Goal: Task Accomplishment & Management: Use online tool/utility

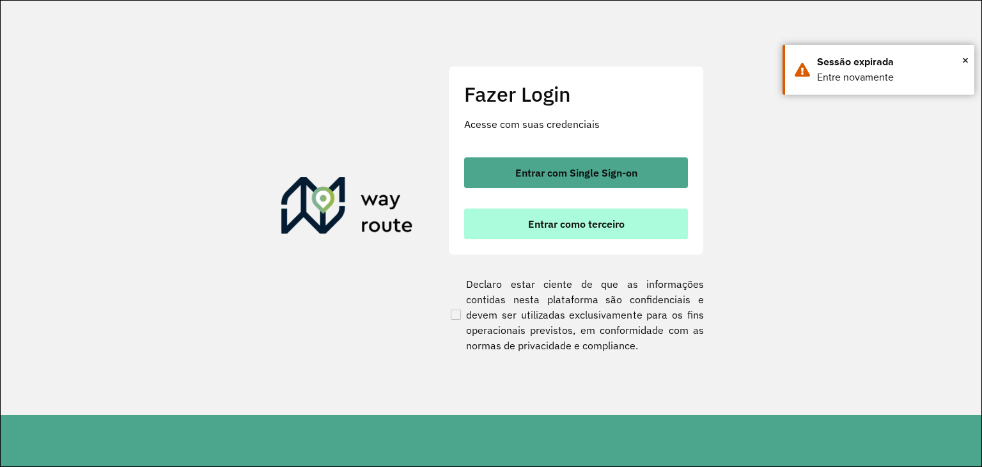
click at [531, 226] on span "Entrar como terceiro" at bounding box center [576, 224] width 97 height 10
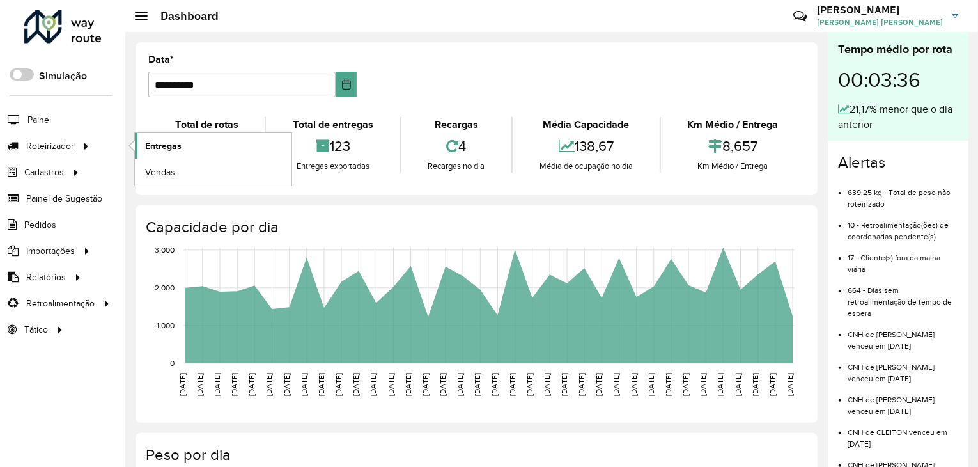
click at [161, 145] on span "Entregas" at bounding box center [163, 145] width 36 height 13
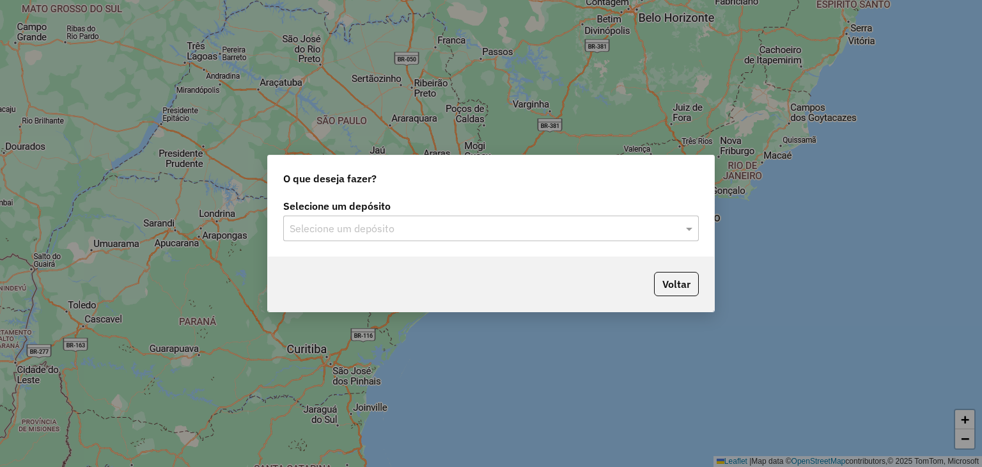
click at [322, 219] on div "Selecione um depósito" at bounding box center [491, 229] width 416 height 26
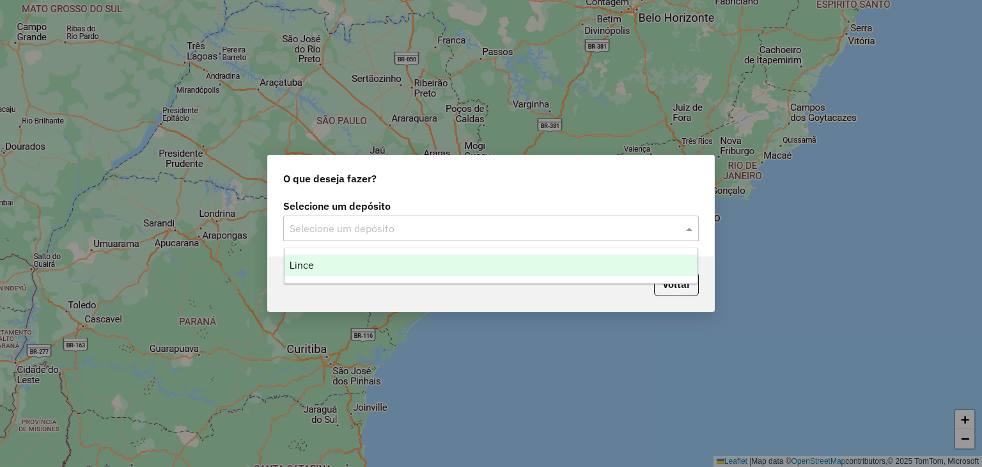
click at [325, 259] on div "Lince" at bounding box center [492, 266] width 414 height 22
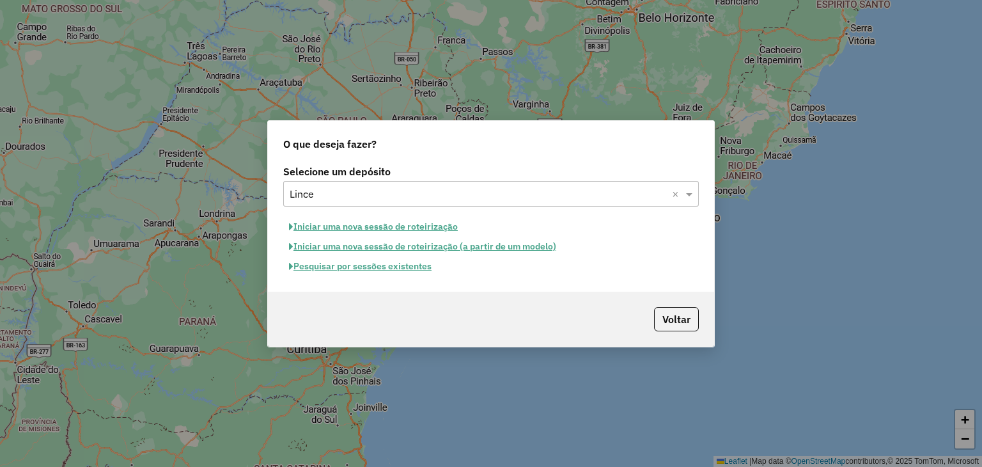
click at [353, 262] on button "Pesquisar por sessões existentes" at bounding box center [360, 266] width 154 height 20
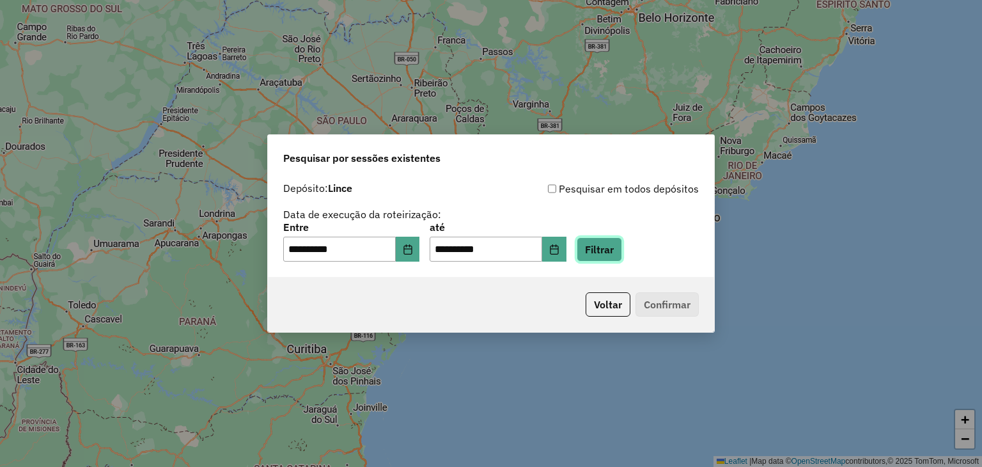
click at [621, 258] on button "Filtrar" at bounding box center [599, 249] width 45 height 24
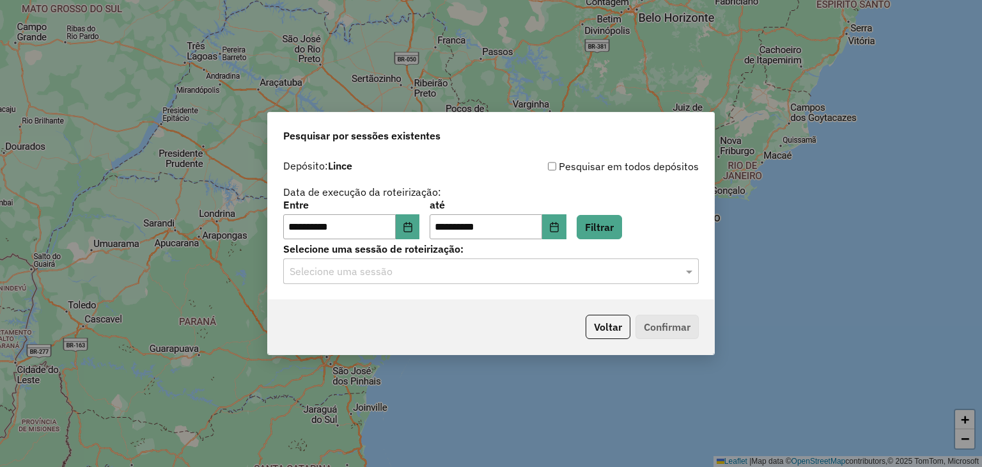
click at [427, 272] on input "text" at bounding box center [478, 271] width 377 height 15
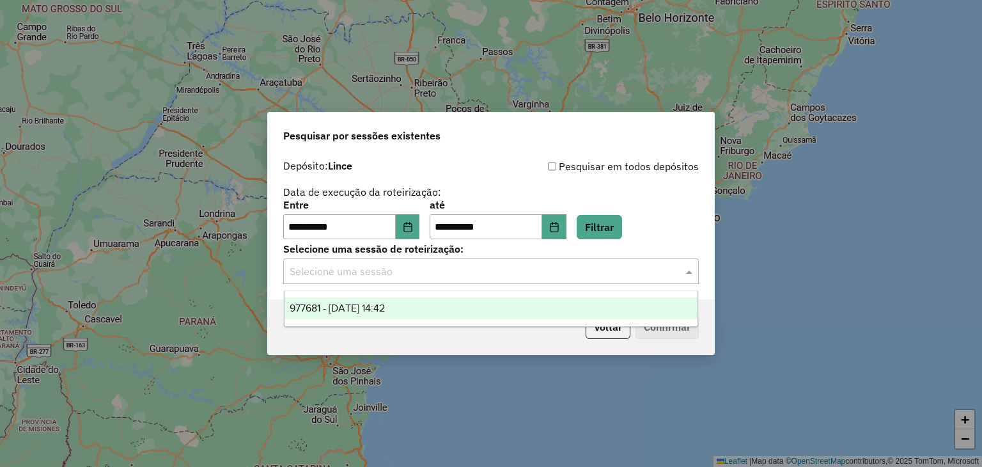
click at [399, 301] on div "977681 - 11/08/2025 14:42" at bounding box center [492, 308] width 414 height 22
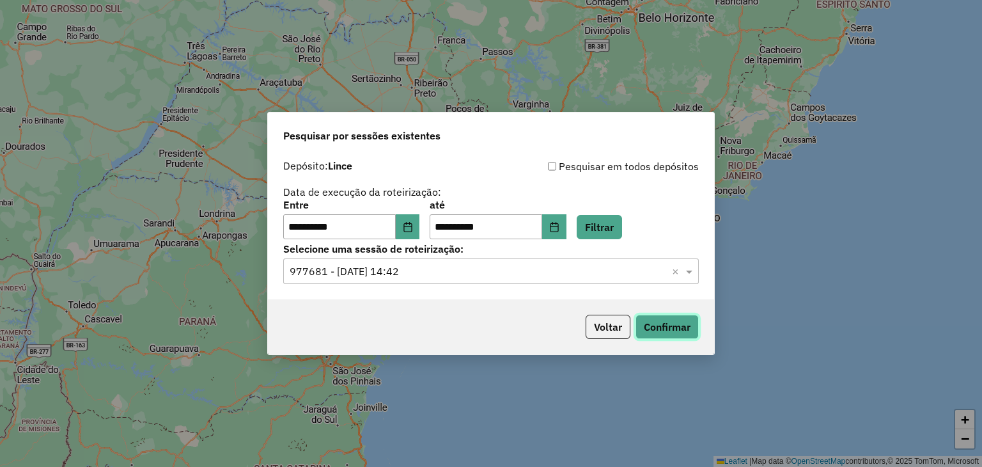
click at [652, 320] on button "Confirmar" at bounding box center [667, 327] width 63 height 24
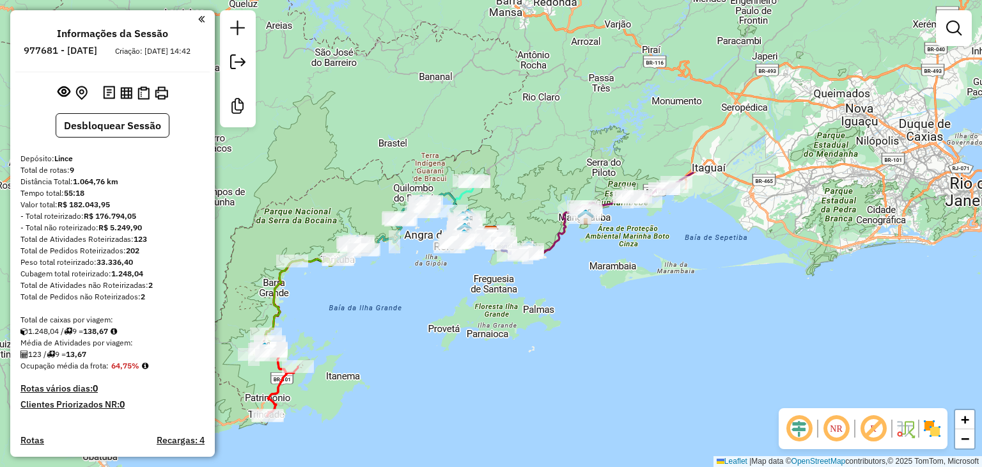
click at [797, 424] on em at bounding box center [799, 428] width 31 height 31
click at [823, 430] on em at bounding box center [836, 428] width 31 height 31
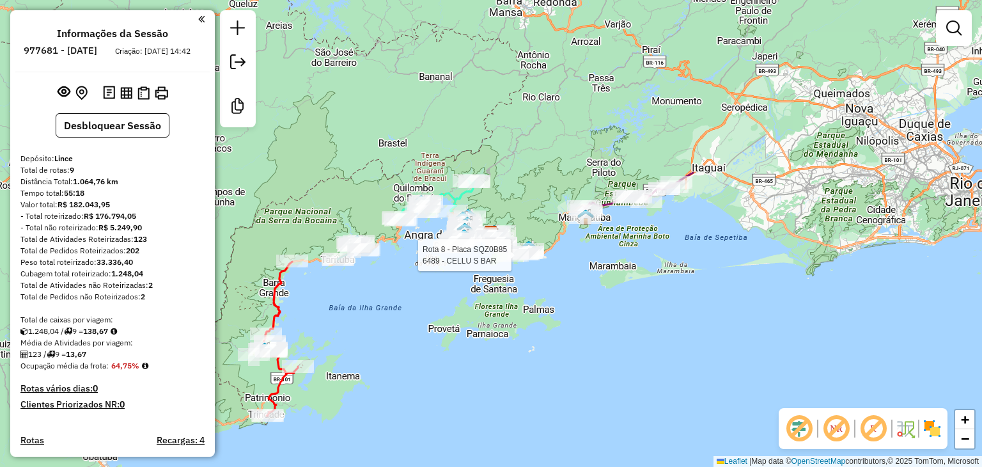
select select "**********"
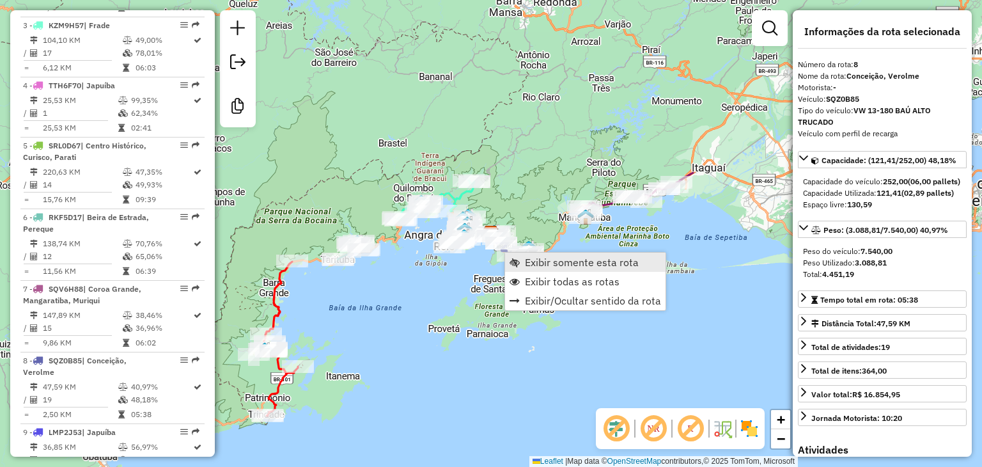
scroll to position [873, 0]
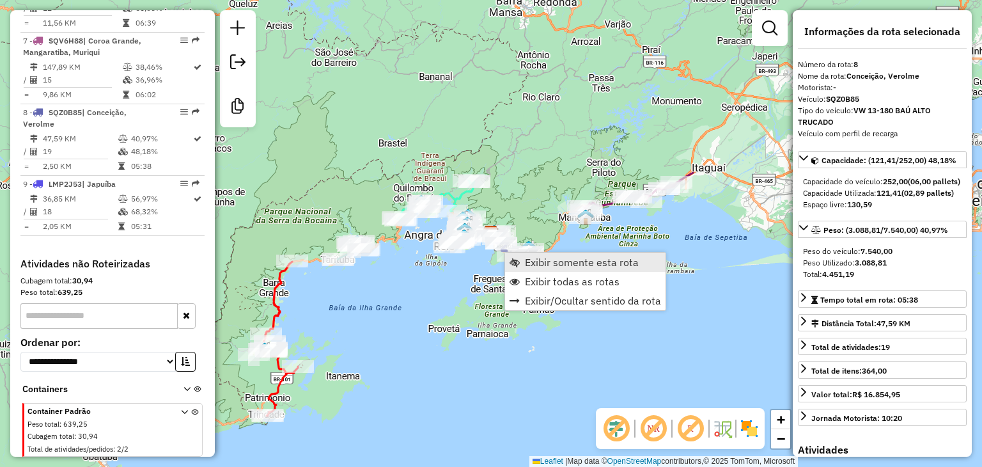
click at [560, 265] on span "Exibir somente esta rota" at bounding box center [582, 262] width 114 height 10
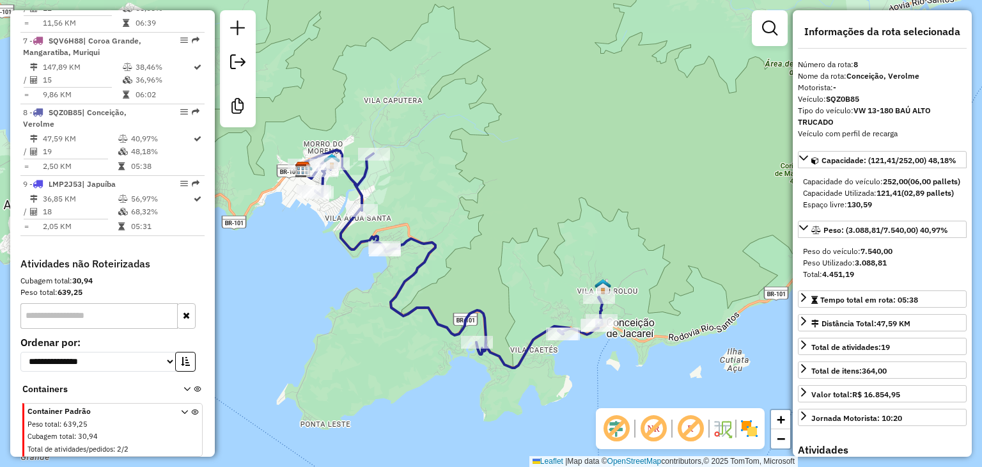
drag, startPoint x: 491, startPoint y: 269, endPoint x: 538, endPoint y: 219, distance: 68.8
click at [538, 219] on div "Janela de atendimento Grade de atendimento Capacidade Transportadoras Veículos …" at bounding box center [491, 233] width 982 height 467
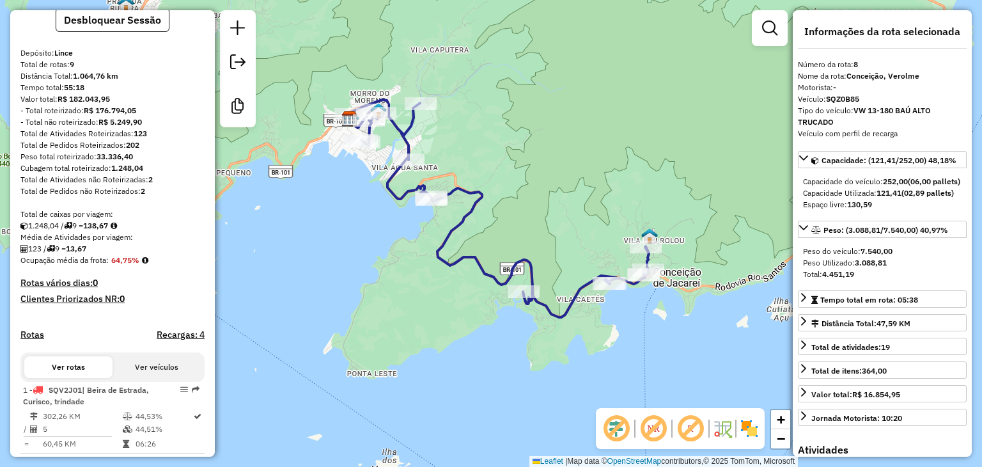
scroll to position [233, 0]
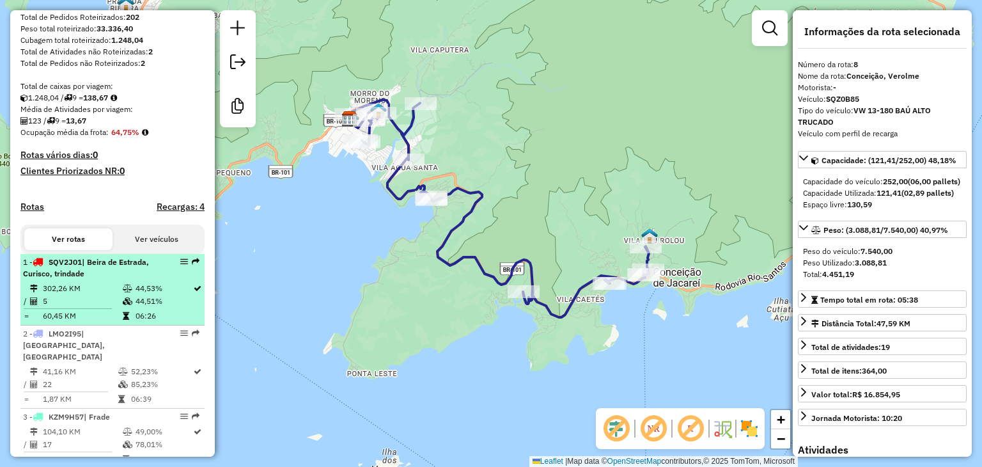
click at [113, 279] on div "1 - SQV2J01 | Beira de Estrada, Curisco, trindade" at bounding box center [91, 267] width 136 height 23
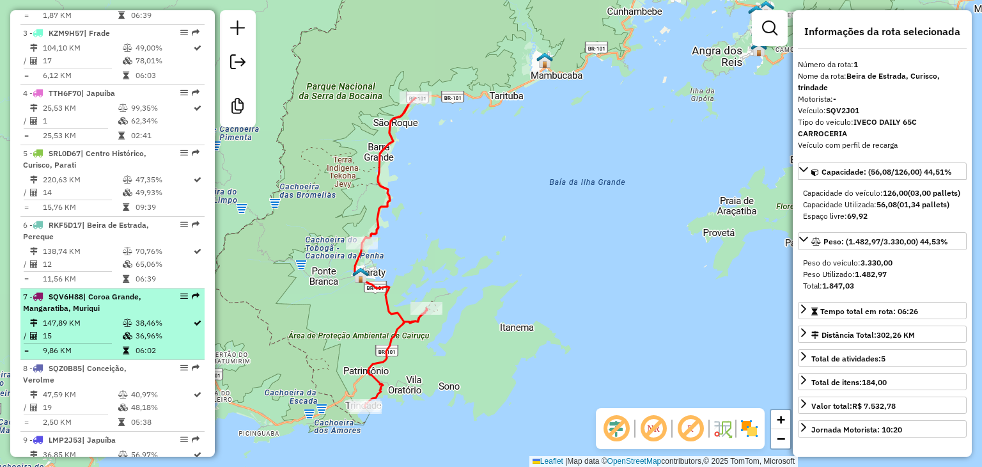
scroll to position [553, 0]
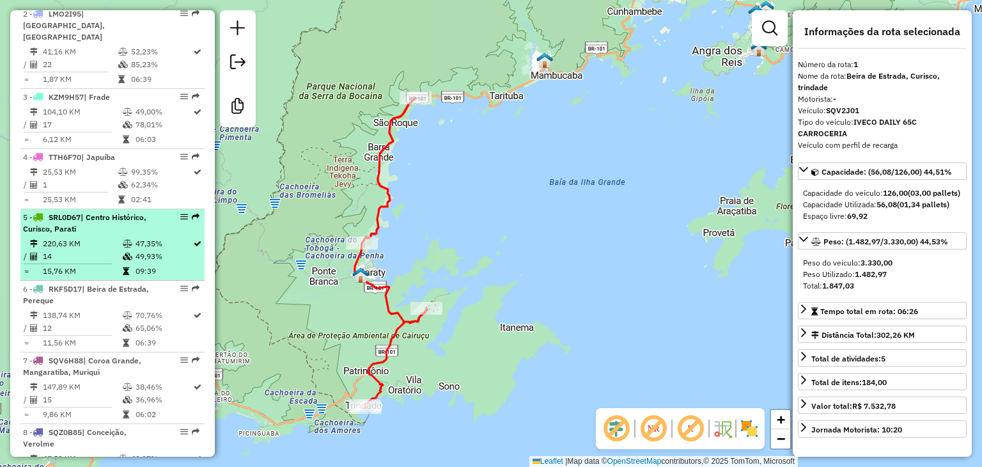
click at [57, 244] on td "220,63 KM" at bounding box center [82, 243] width 80 height 13
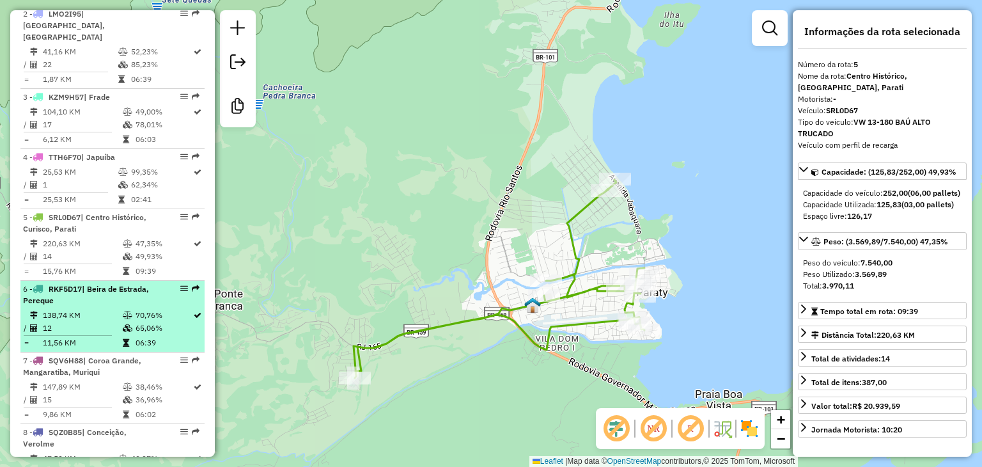
scroll to position [361, 0]
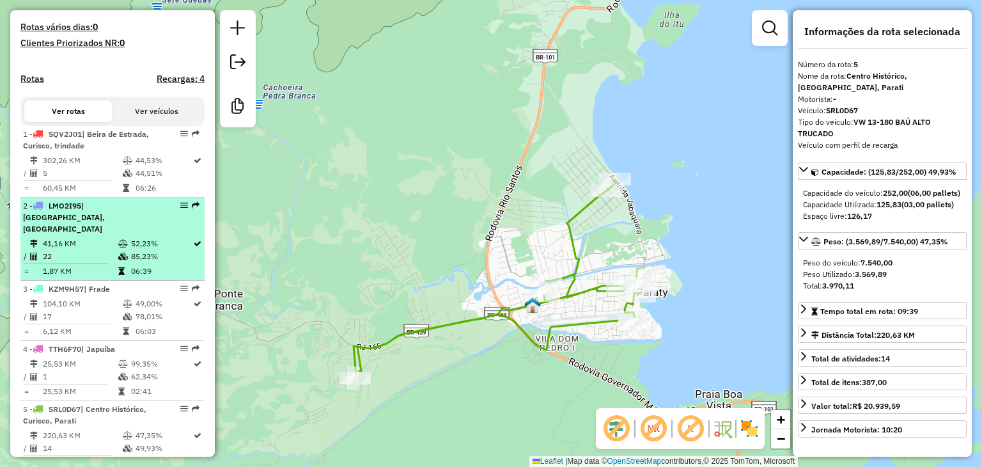
click at [108, 227] on div "2 - LMO2I95 | [GEOGRAPHIC_DATA], [GEOGRAPHIC_DATA]" at bounding box center [91, 217] width 136 height 35
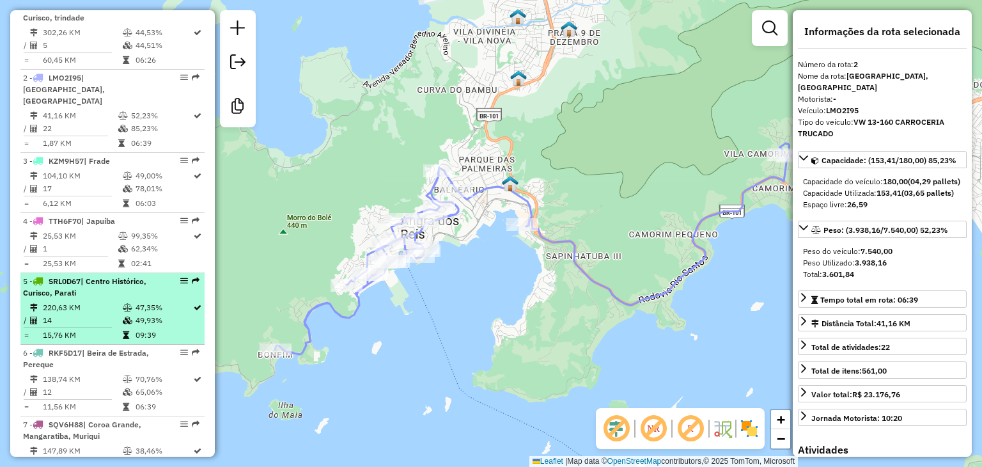
scroll to position [425, 0]
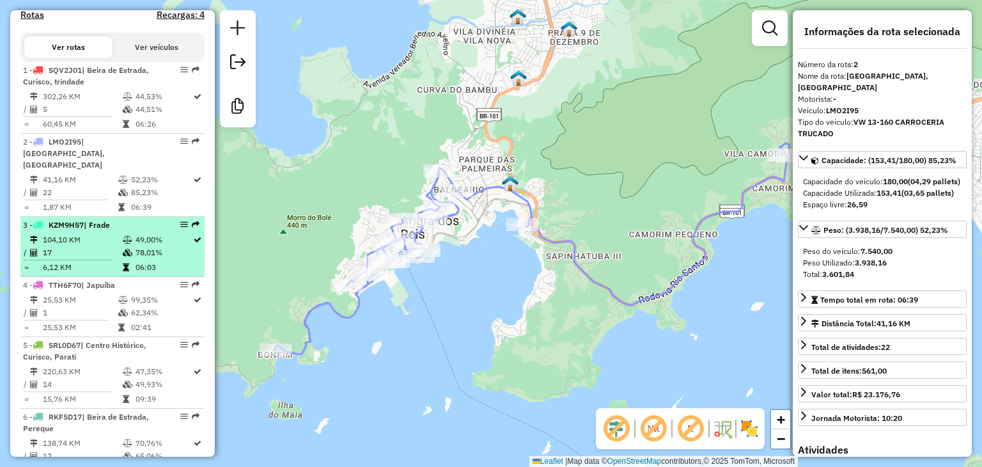
click at [94, 240] on td "104,10 KM" at bounding box center [82, 239] width 80 height 13
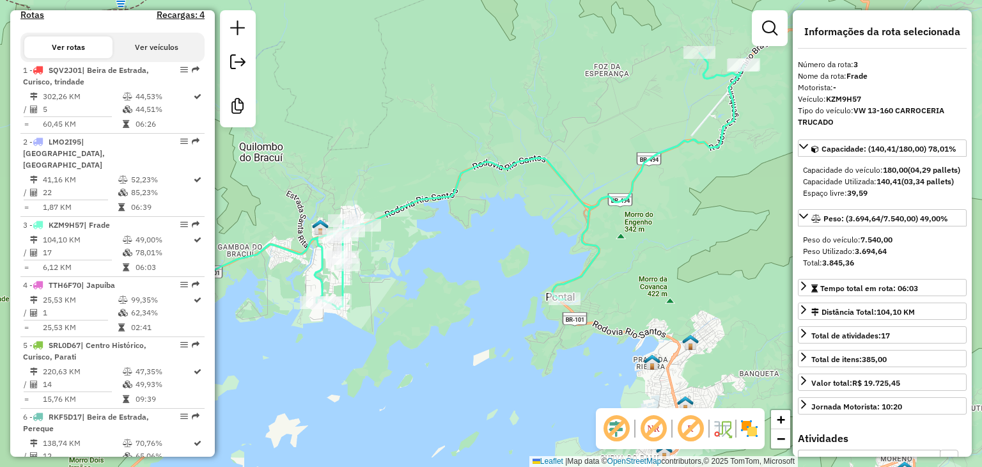
drag, startPoint x: 526, startPoint y: 315, endPoint x: 477, endPoint y: 295, distance: 53.1
click at [477, 295] on div "Janela de atendimento Grade de atendimento Capacidade Transportadoras Veículos …" at bounding box center [491, 233] width 982 height 467
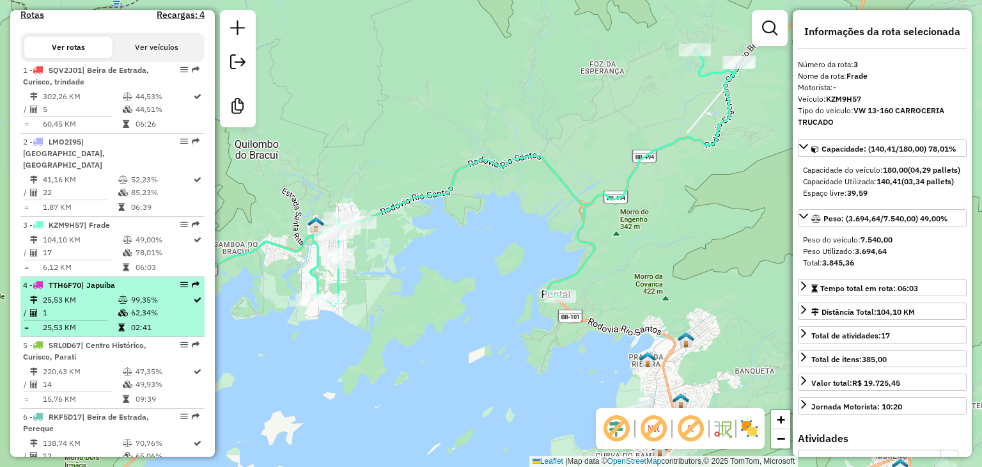
click at [109, 294] on td "25,53 KM" at bounding box center [79, 300] width 75 height 13
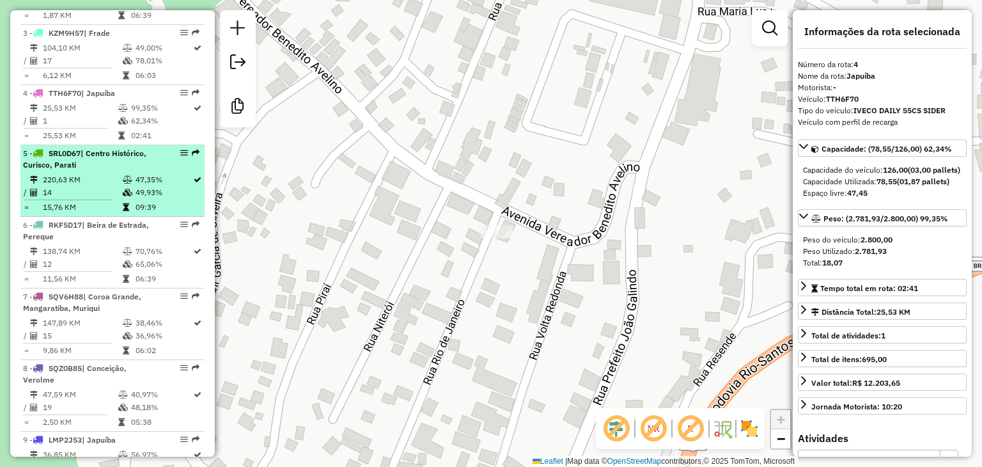
scroll to position [681, 0]
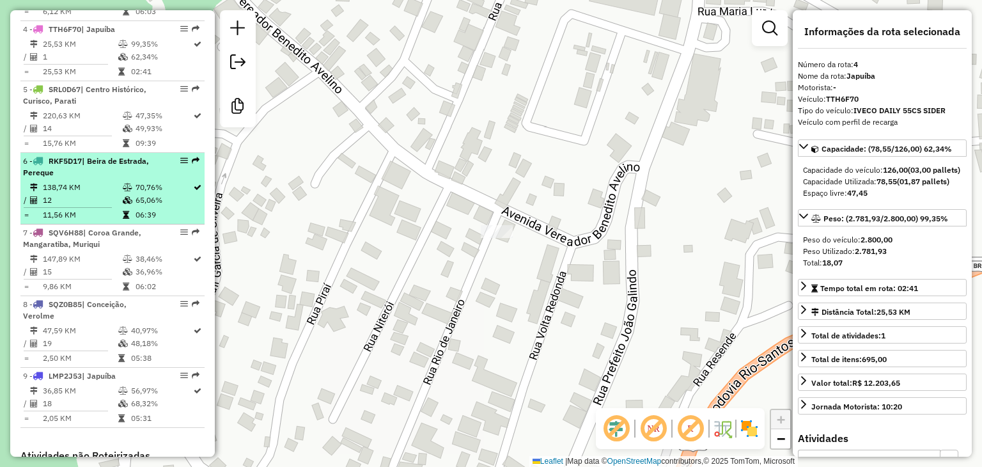
click at [82, 185] on td "138,74 KM" at bounding box center [82, 187] width 80 height 13
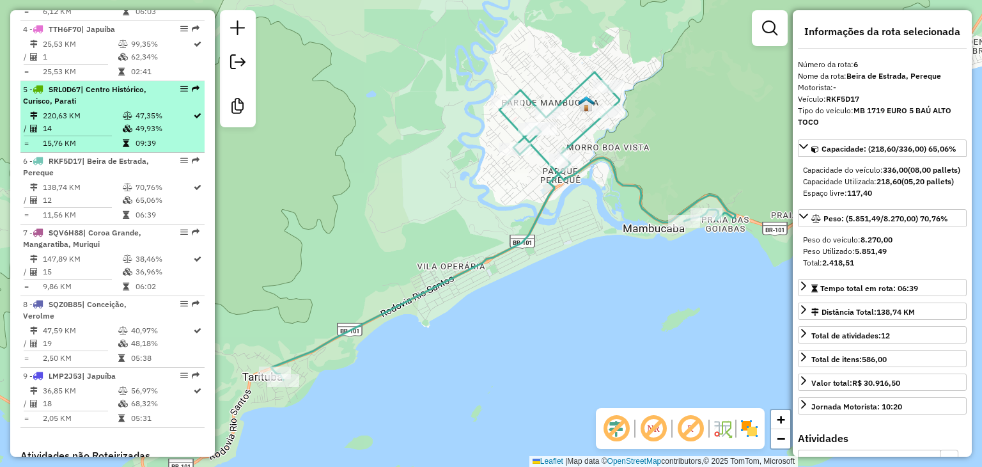
click at [105, 136] on hr at bounding box center [68, 136] width 88 height 1
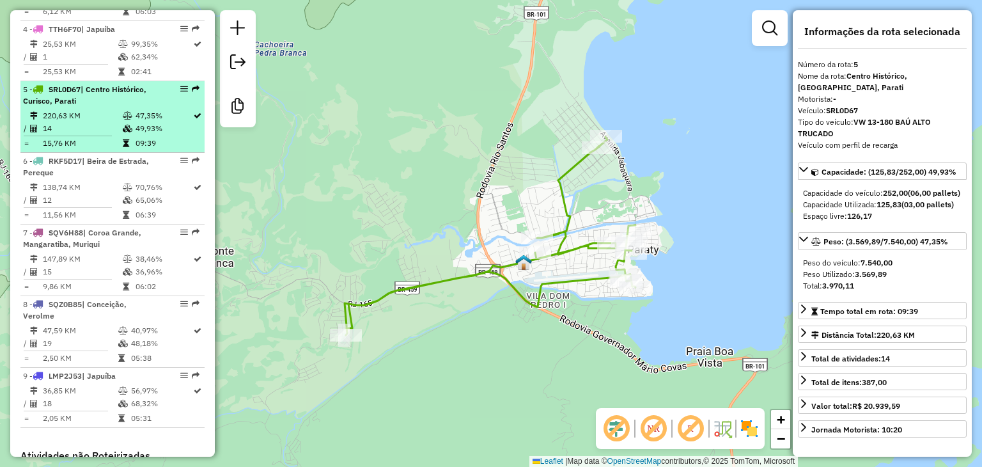
click at [115, 123] on td "14" at bounding box center [82, 128] width 80 height 13
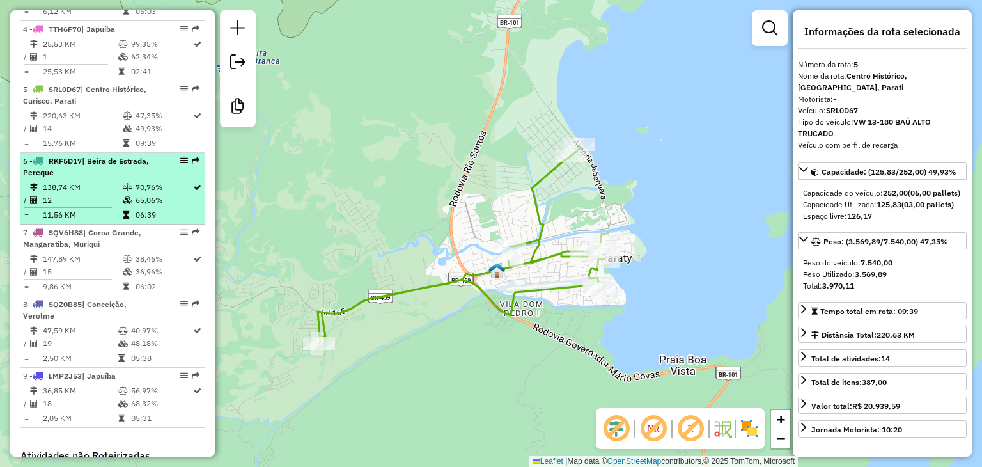
click at [169, 185] on td "70,76%" at bounding box center [164, 187] width 58 height 13
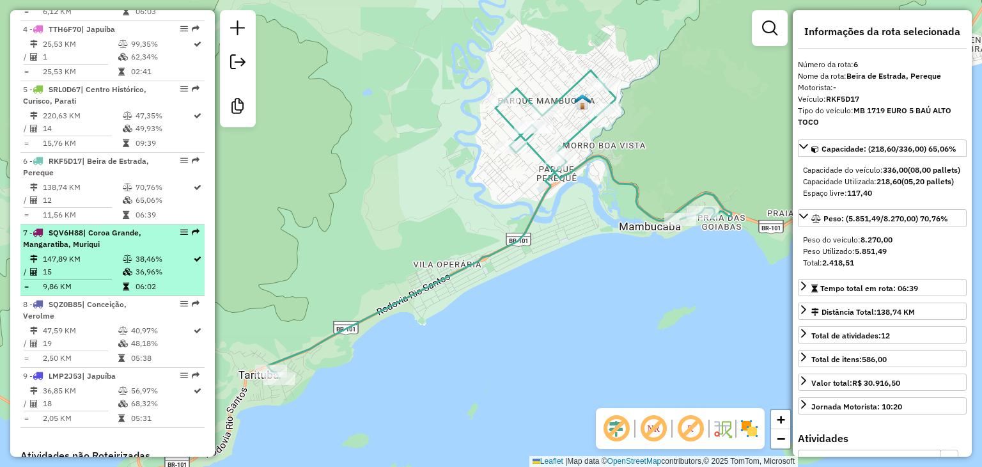
click at [45, 240] on span "| Coroa Grande, Mangaratiba, Muriqui" at bounding box center [82, 238] width 118 height 21
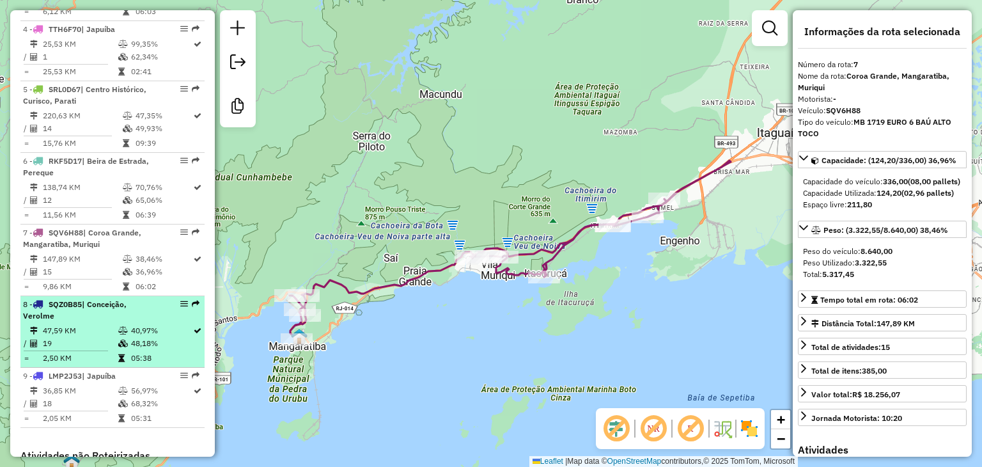
click at [43, 327] on td "47,59 KM" at bounding box center [79, 330] width 75 height 13
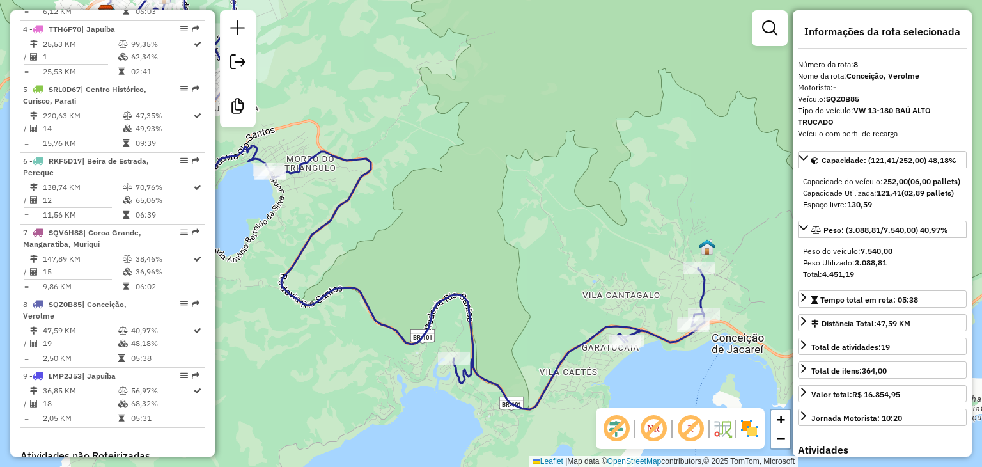
drag, startPoint x: 551, startPoint y: 331, endPoint x: 524, endPoint y: 272, distance: 64.4
click at [524, 272] on div "Janela de atendimento Grade de atendimento Capacidade Transportadoras Veículos …" at bounding box center [491, 233] width 982 height 467
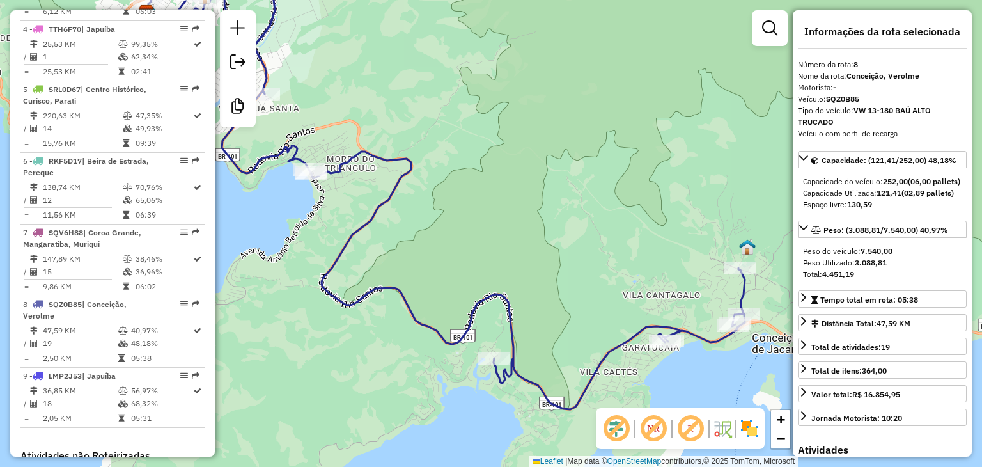
drag, startPoint x: 521, startPoint y: 279, endPoint x: 565, endPoint y: 279, distance: 44.1
click at [565, 279] on div "Janela de atendimento Grade de atendimento Capacidade Transportadoras Veículos …" at bounding box center [491, 233] width 982 height 467
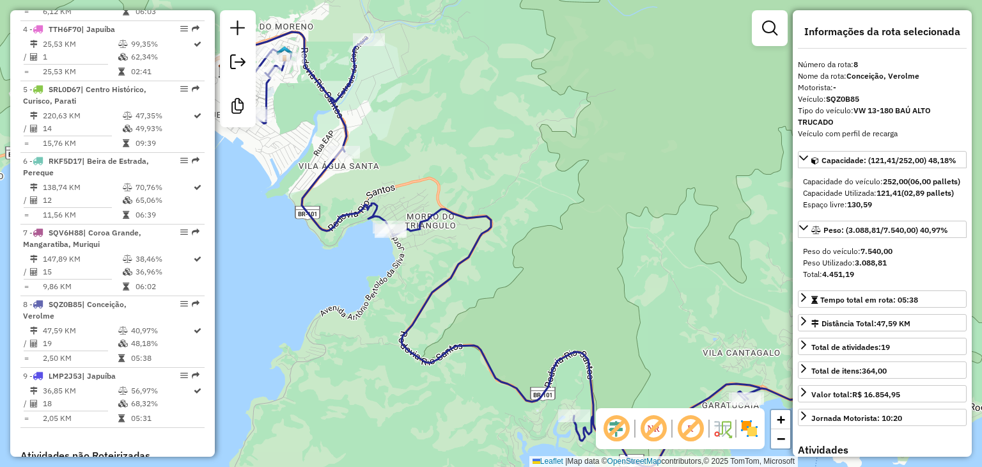
drag, startPoint x: 482, startPoint y: 289, endPoint x: 530, endPoint y: 336, distance: 66.9
click at [540, 338] on div "Janela de atendimento Grade de atendimento Capacidade Transportadoras Veículos …" at bounding box center [491, 233] width 982 height 467
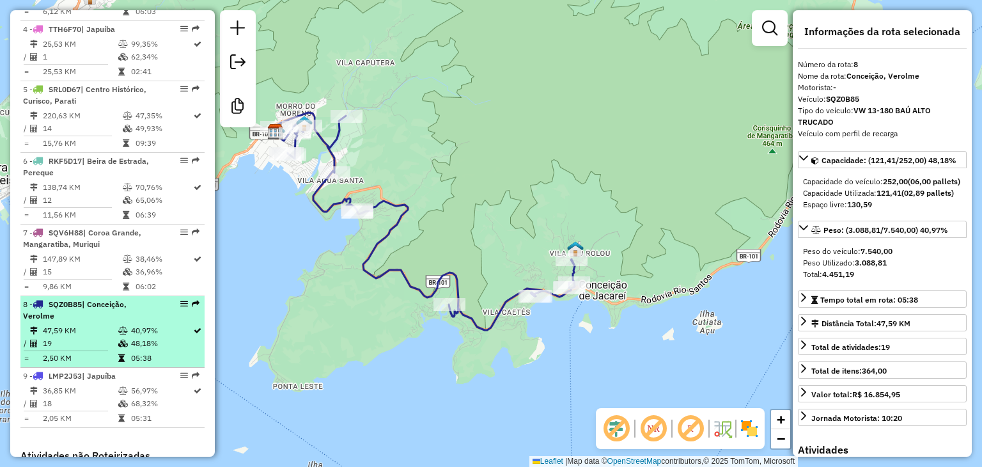
scroll to position [745, 0]
